Goal: Information Seeking & Learning: Find specific page/section

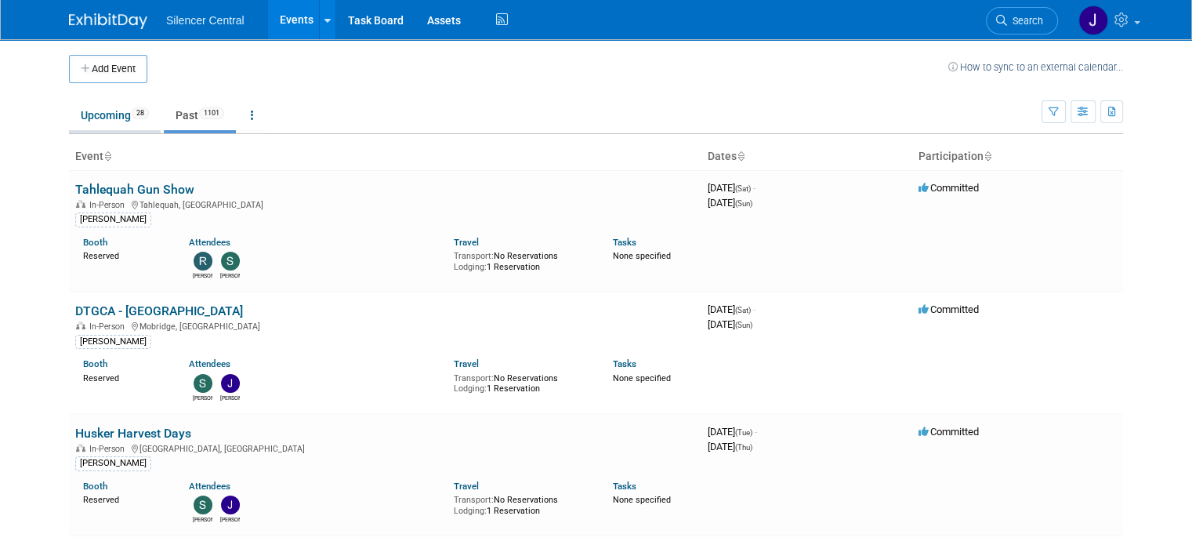
click at [87, 118] on link "Upcoming 28" at bounding box center [115, 115] width 92 height 30
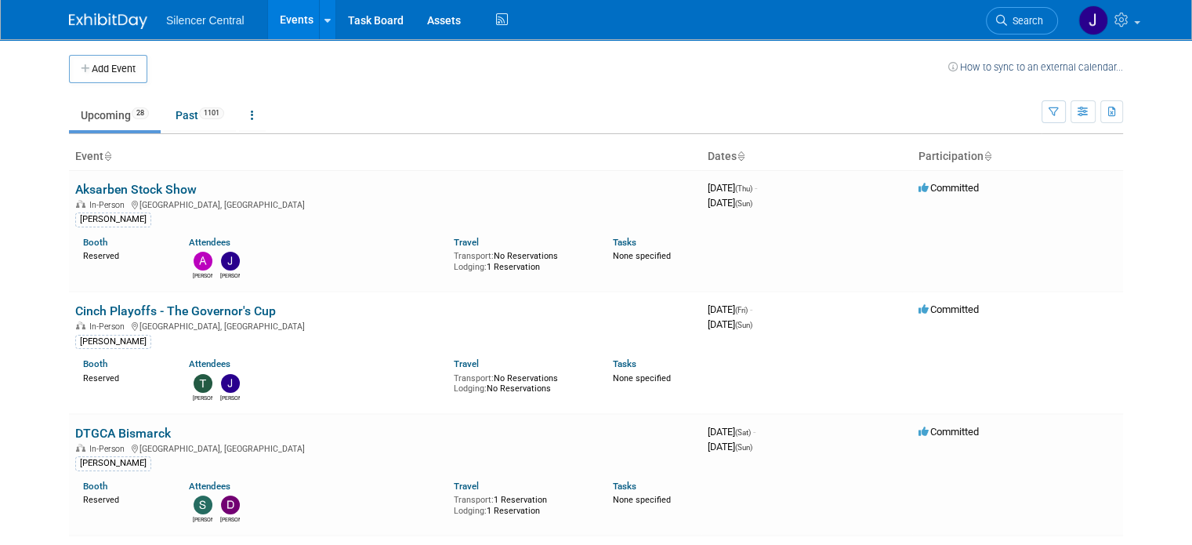
click at [628, 89] on td "Upcoming 28 Past 1101 All Events 1129 Past and Upcoming Grouped Annually Events…" at bounding box center [555, 108] width 973 height 51
click at [1040, 13] on link "Search" at bounding box center [1022, 20] width 72 height 27
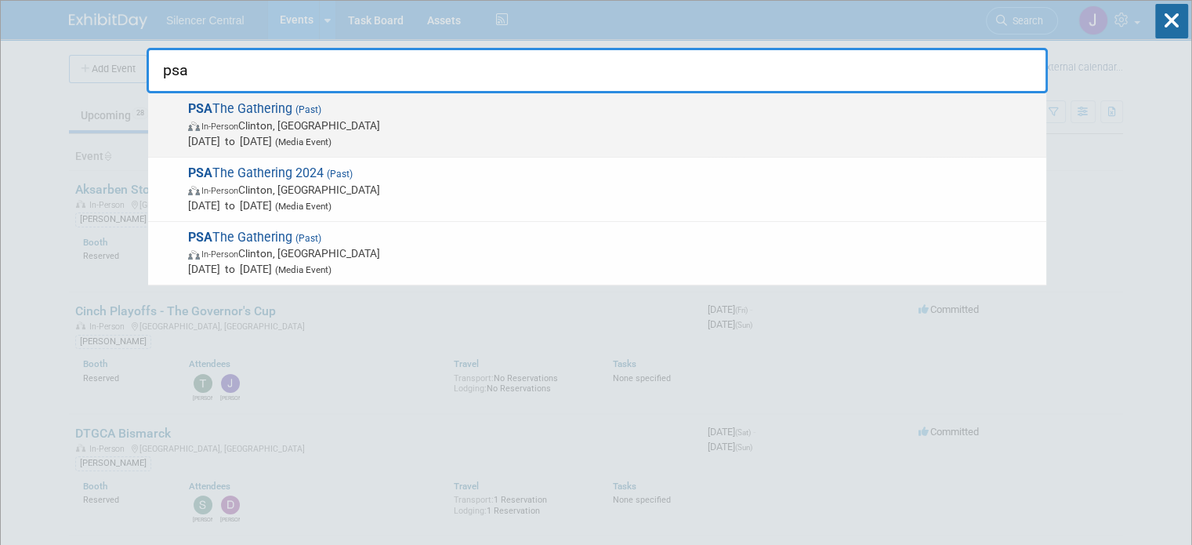
type input "psa"
click at [738, 136] on span "[DATE] to [DATE] (Media Event)" at bounding box center [613, 141] width 851 height 16
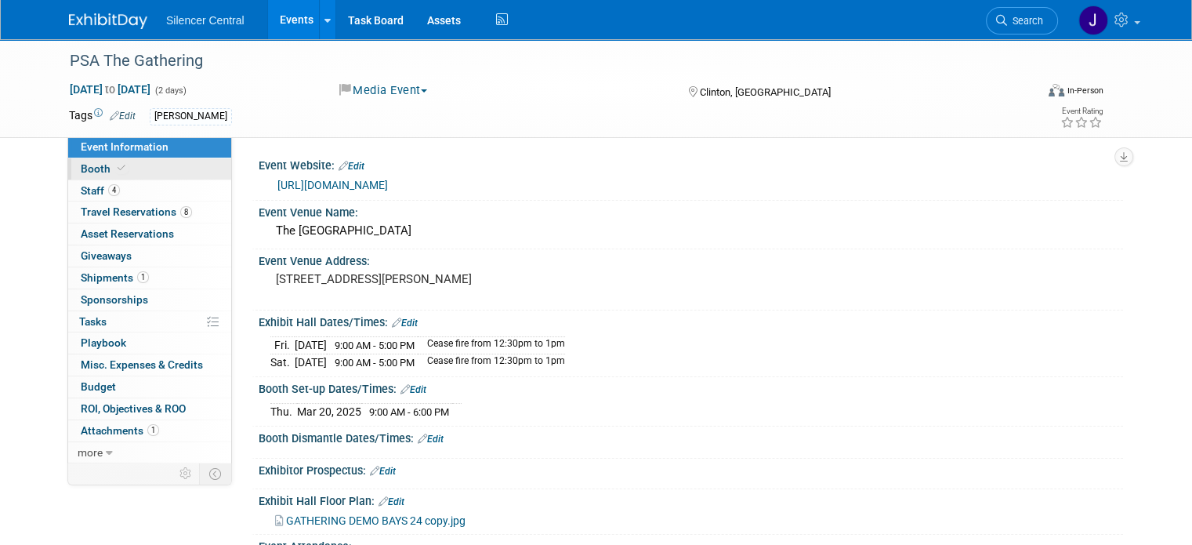
click at [154, 174] on link "Booth" at bounding box center [149, 168] width 163 height 21
